Goal: Information Seeking & Learning: Learn about a topic

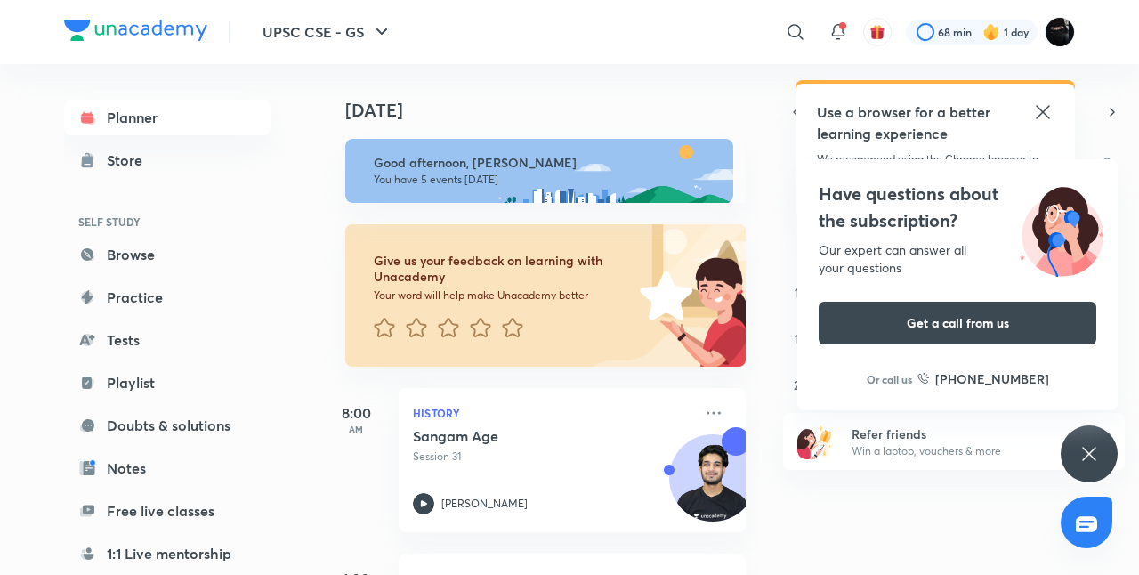
click at [1094, 459] on icon at bounding box center [1088, 453] width 13 height 13
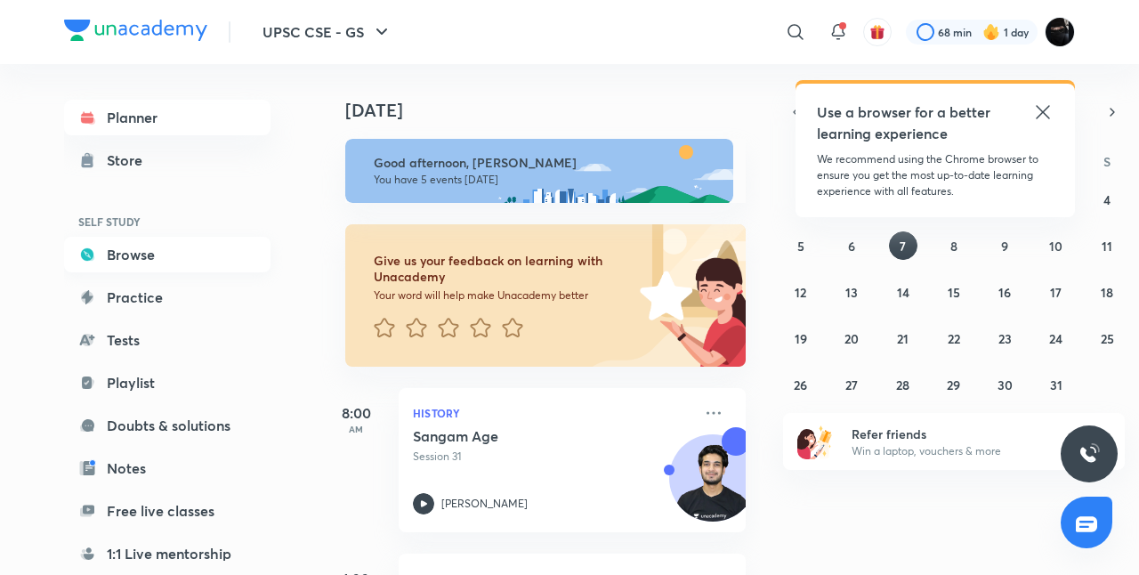
click at [180, 267] on link "Browse" at bounding box center [167, 255] width 207 height 36
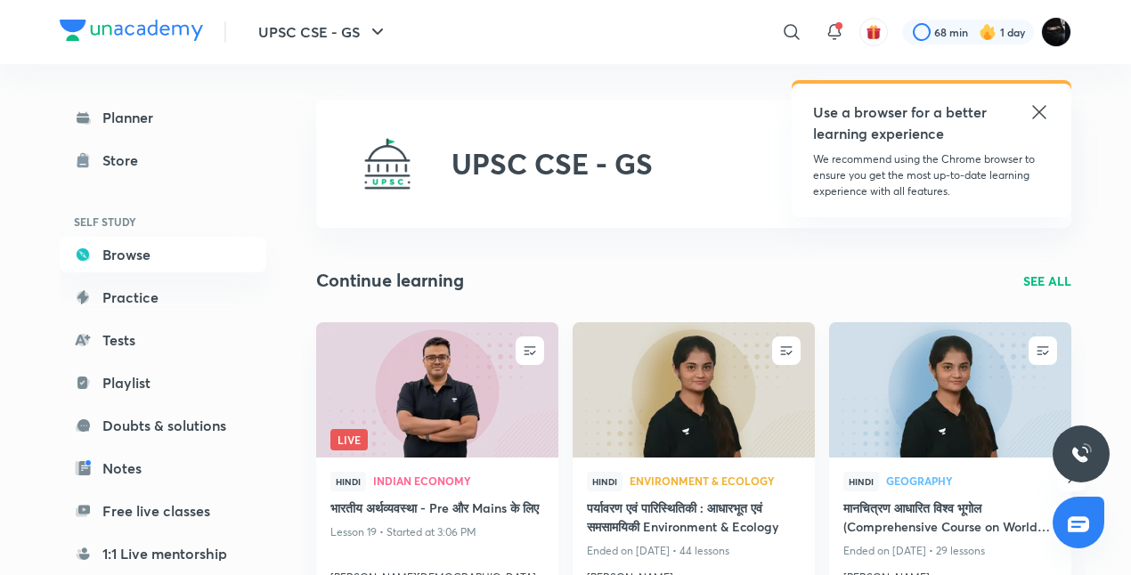
click at [643, 384] on img at bounding box center [693, 389] width 247 height 138
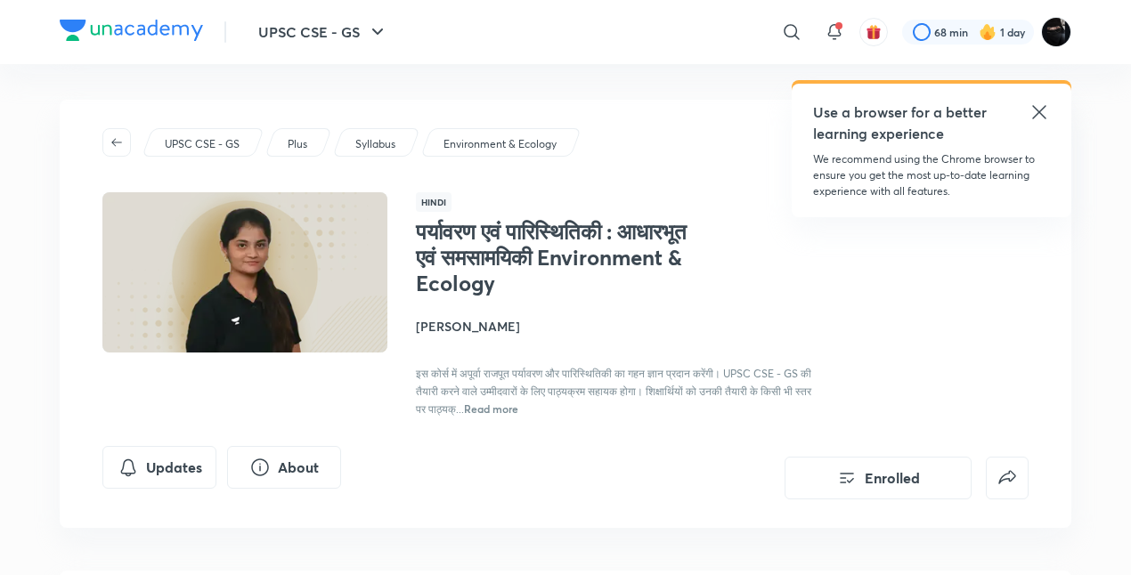
click at [1040, 105] on icon at bounding box center [1038, 111] width 21 height 21
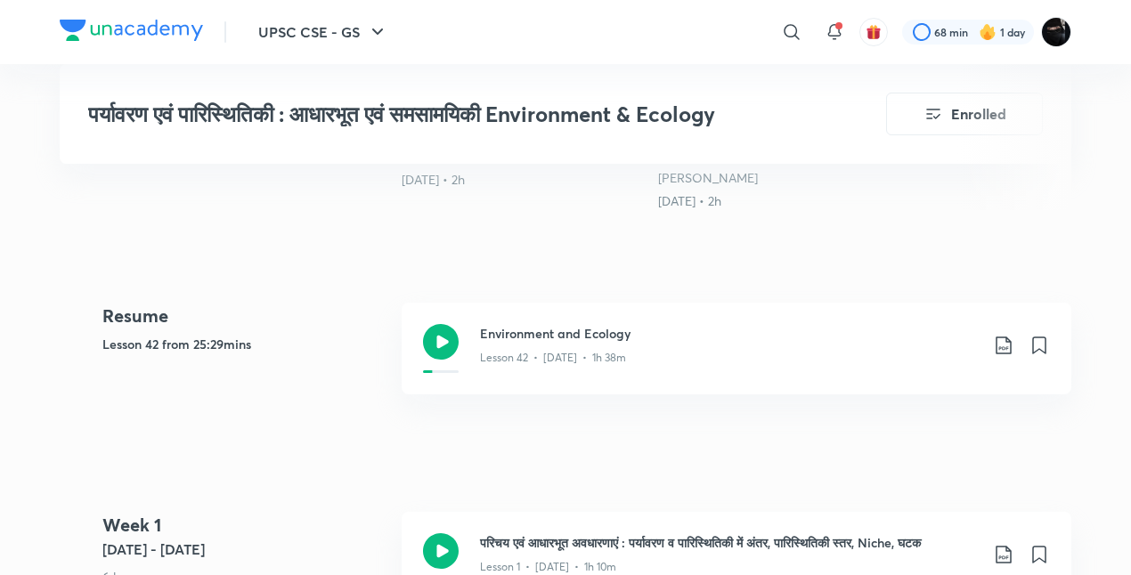
scroll to position [748, 0]
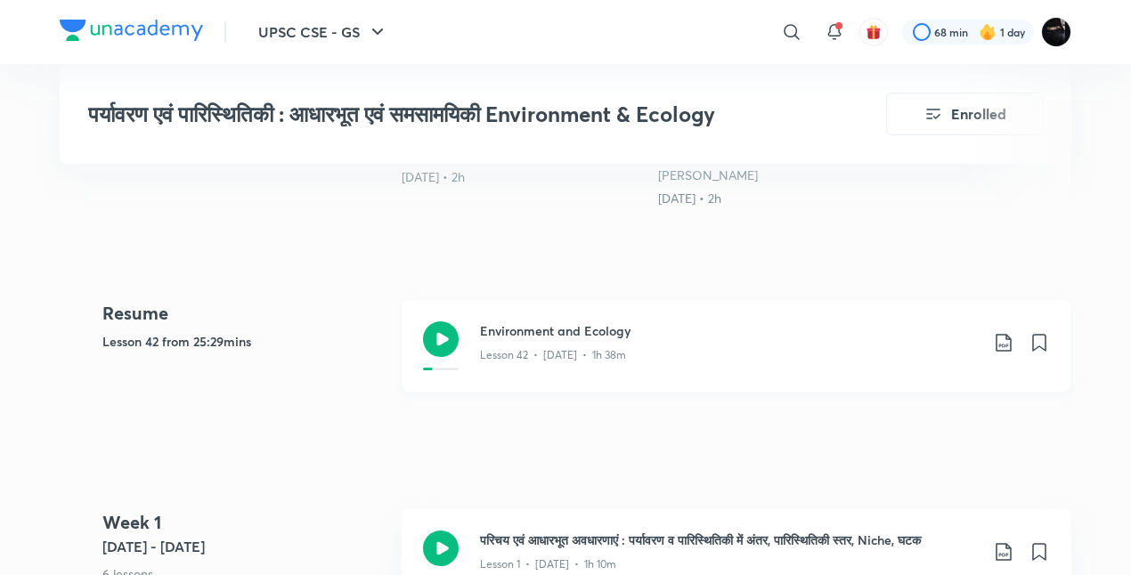
click at [665, 342] on div "Lesson 42 • [DATE] • 1h 38m" at bounding box center [729, 351] width 499 height 23
